Goal: Task Accomplishment & Management: Manage account settings

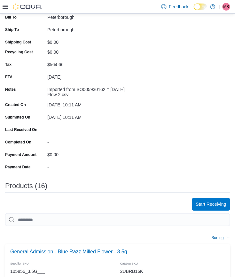
scroll to position [136, 0]
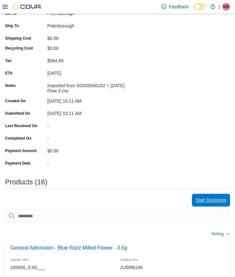
click at [209, 197] on span "Start Receiving" at bounding box center [210, 200] width 30 height 6
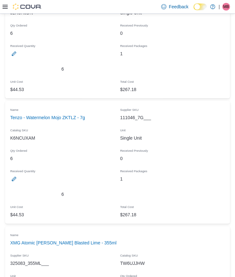
scroll to position [2116, 0]
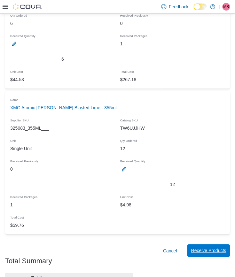
click at [212, 247] on span "Receive Products" at bounding box center [208, 250] width 35 height 6
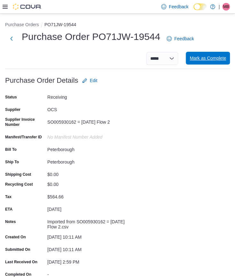
click at [200, 63] on span "Mark as Complete" at bounding box center [207, 58] width 36 height 13
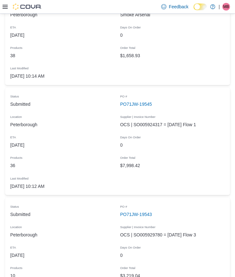
scroll to position [174, 0]
click at [139, 104] on link "PO71JW-19545" at bounding box center [136, 104] width 32 height 8
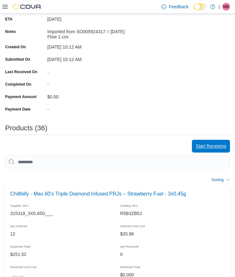
scroll to position [194, 0]
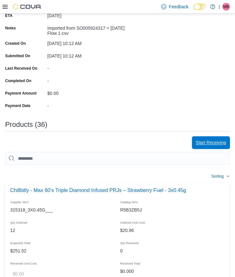
click at [211, 136] on span "Start Receiving" at bounding box center [210, 142] width 30 height 13
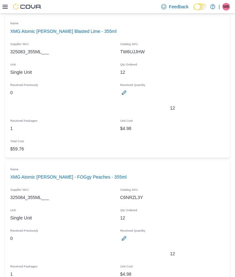
scroll to position [4825, 0]
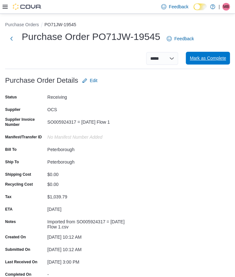
click at [217, 58] on span "Mark as Complete" at bounding box center [207, 58] width 36 height 6
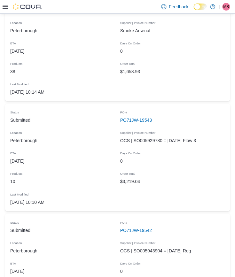
scroll to position [157, 0]
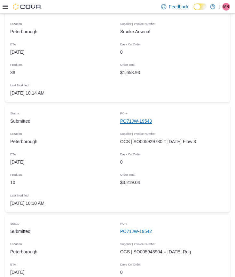
click at [145, 121] on link "PO71JW-19543" at bounding box center [136, 121] width 32 height 8
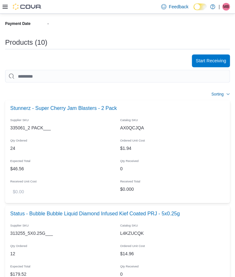
scroll to position [292, 0]
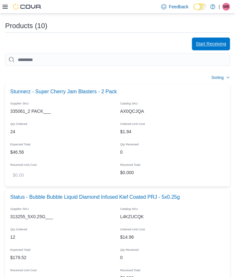
click at [213, 41] on span "Start Receiving" at bounding box center [210, 44] width 30 height 6
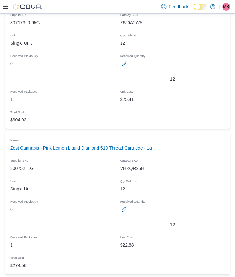
scroll to position [1365, 0]
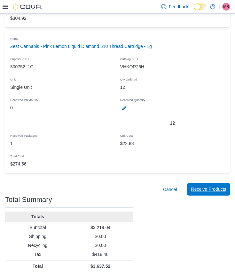
click at [207, 189] on span "Receive Products" at bounding box center [208, 189] width 35 height 6
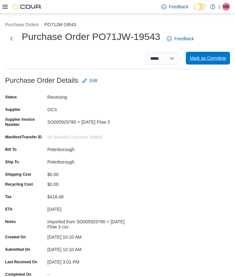
click at [204, 58] on span "Mark as Complete" at bounding box center [207, 58] width 36 height 6
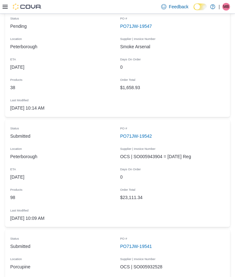
scroll to position [144, 0]
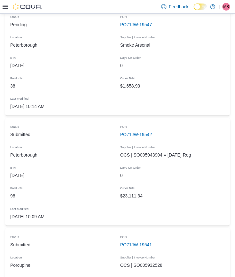
click at [4, 6] on icon at bounding box center [5, 6] width 5 height 5
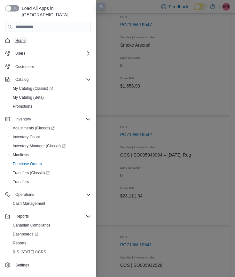
click at [21, 38] on span "Home" at bounding box center [20, 40] width 10 height 5
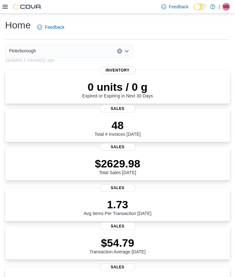
click at [5, 7] on icon at bounding box center [5, 6] width 5 height 5
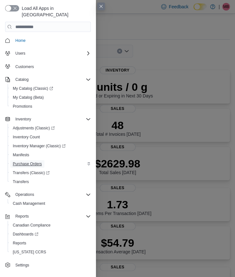
click at [35, 161] on span "Purchase Orders" at bounding box center [27, 163] width 29 height 5
